Goal: Check status

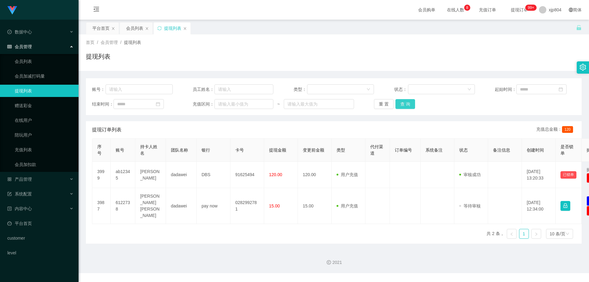
click at [400, 103] on button "查 询" at bounding box center [406, 104] width 20 height 10
click at [400, 103] on div "重 置 查 询" at bounding box center [414, 104] width 81 height 10
click at [400, 103] on button "查 询" at bounding box center [406, 104] width 20 height 10
click at [400, 103] on div "重 置 查 询" at bounding box center [414, 104] width 81 height 10
click at [400, 103] on button "查 询" at bounding box center [406, 104] width 20 height 10
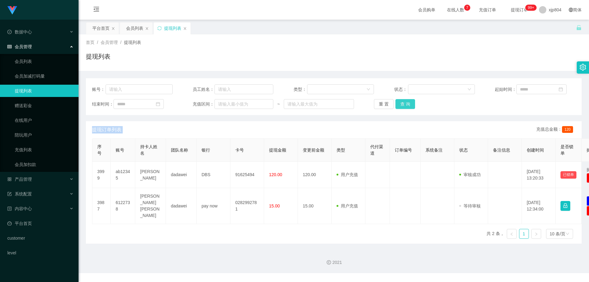
click at [404, 106] on button "查 询" at bounding box center [406, 104] width 20 height 10
click at [404, 106] on div "重 置 查 询" at bounding box center [414, 104] width 81 height 10
click at [404, 106] on button "查 询" at bounding box center [409, 104] width 26 height 10
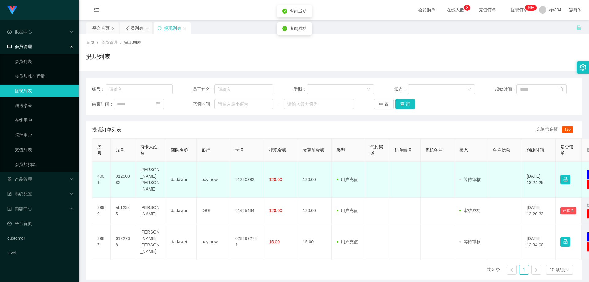
click at [120, 176] on td "91250382" at bounding box center [123, 180] width 25 height 36
click at [119, 176] on td "91250382" at bounding box center [123, 180] width 25 height 36
copy td "91250382"
